Goal: Find specific fact: Find specific fact

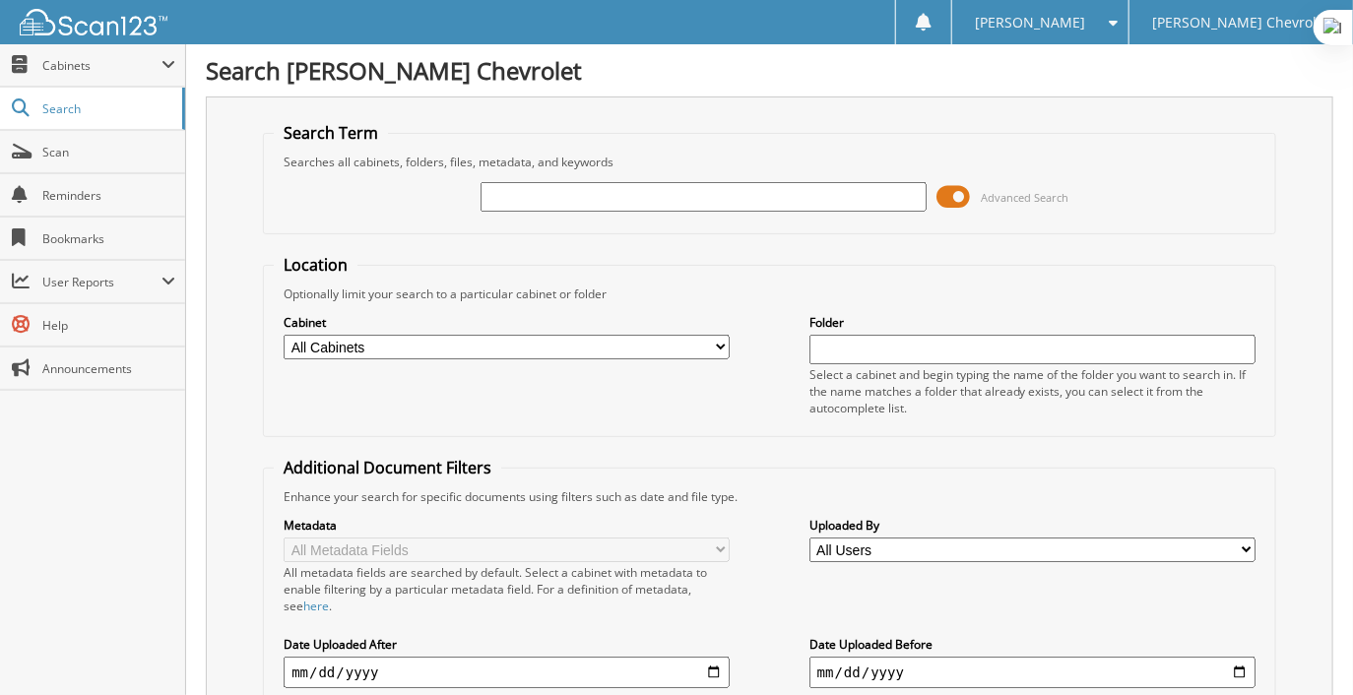
click at [534, 202] on input "text" at bounding box center [703, 197] width 446 height 30
type input "70694"
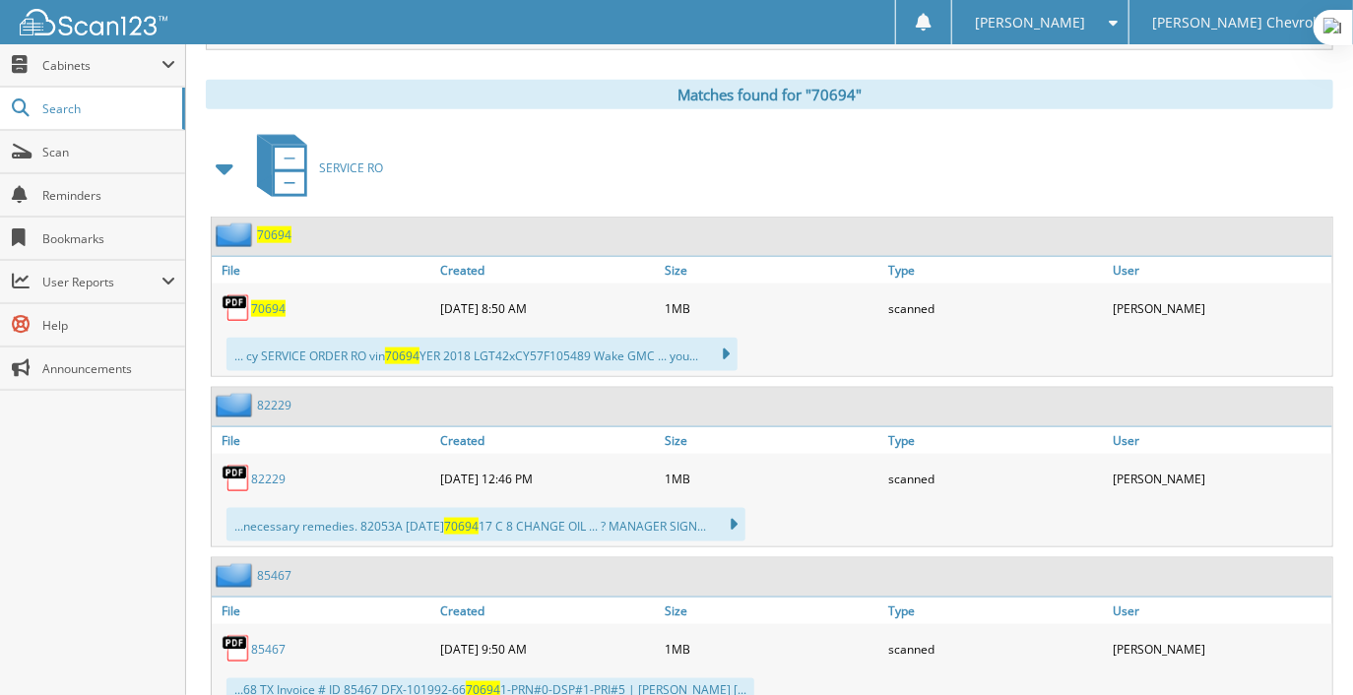
scroll to position [869, 0]
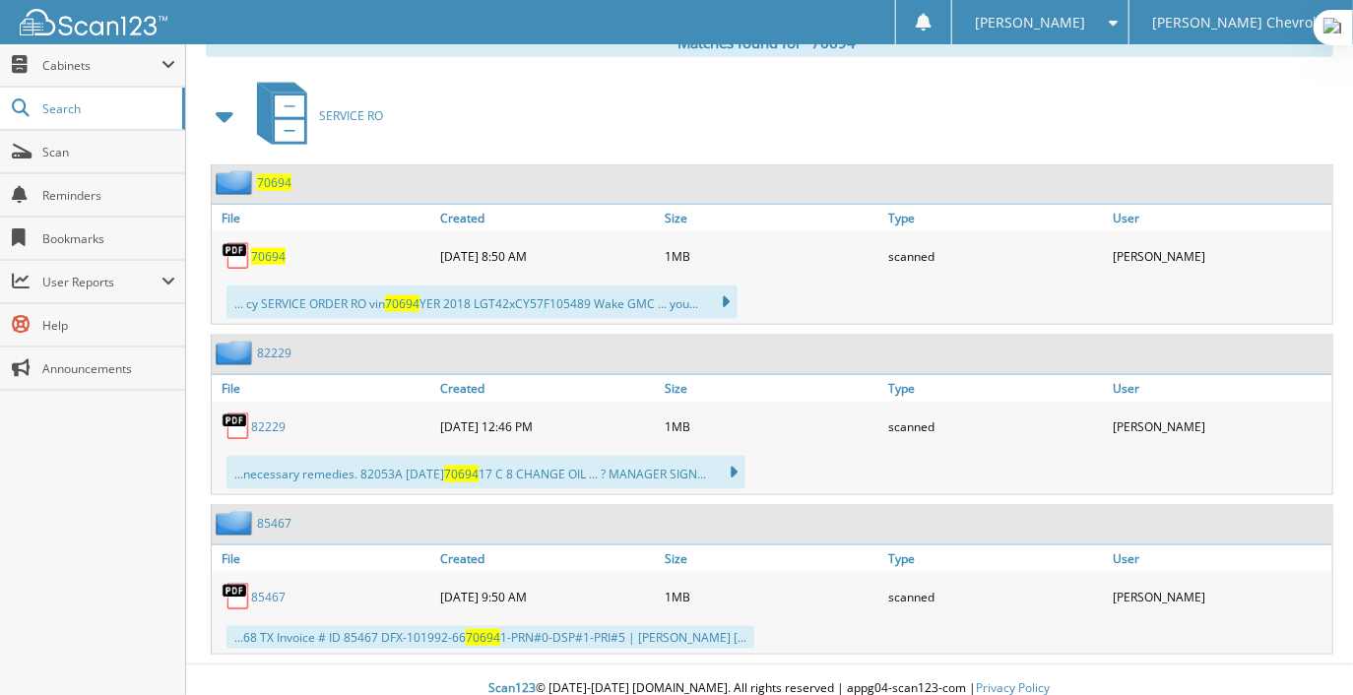
click at [264, 248] on span "70694" at bounding box center [268, 256] width 34 height 17
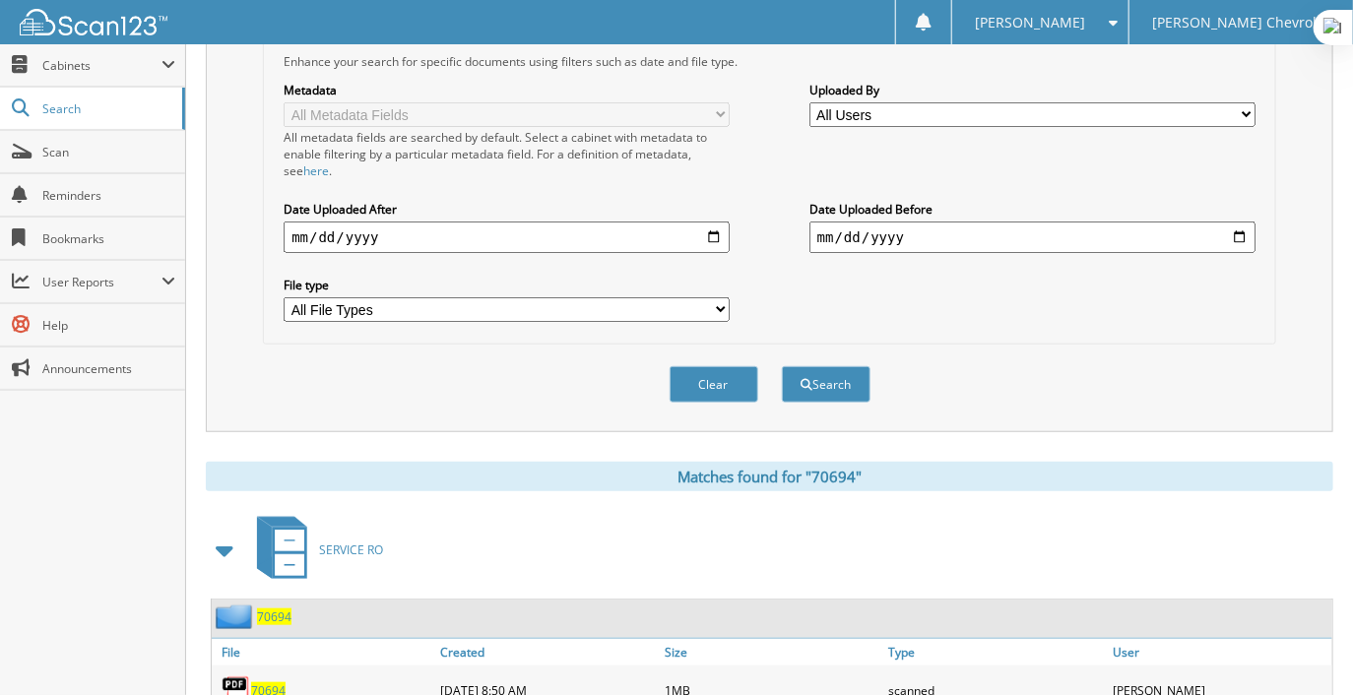
scroll to position [0, 0]
